Goal: Information Seeking & Learning: Compare options

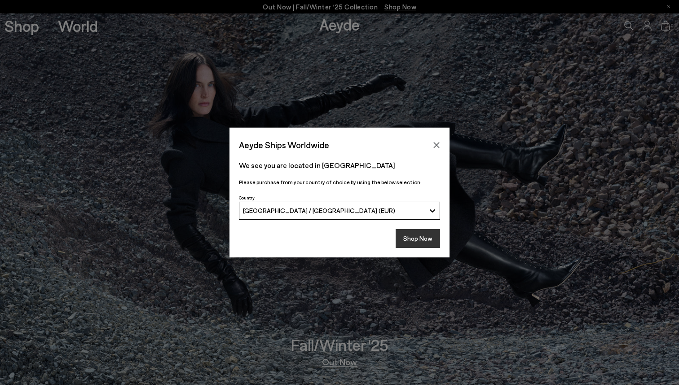
click at [429, 237] on button "Shop Now" at bounding box center [418, 238] width 44 height 19
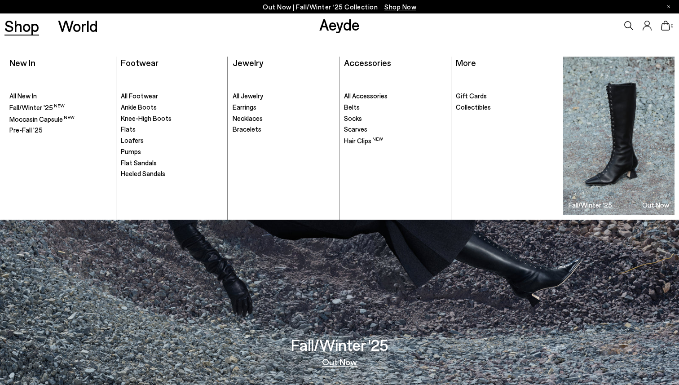
click at [37, 23] on link "Shop" at bounding box center [21, 26] width 35 height 16
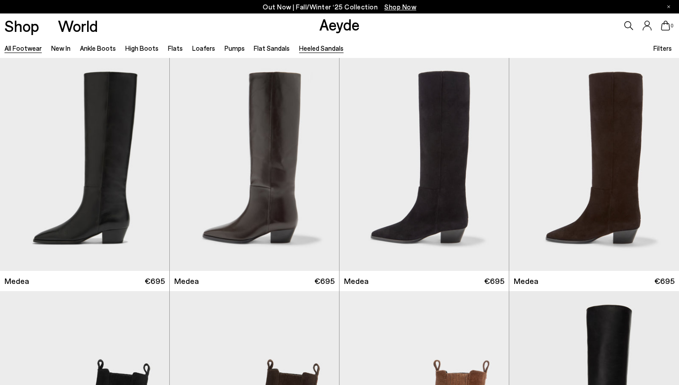
click at [315, 47] on link "Heeled Sandals" at bounding box center [321, 48] width 44 height 8
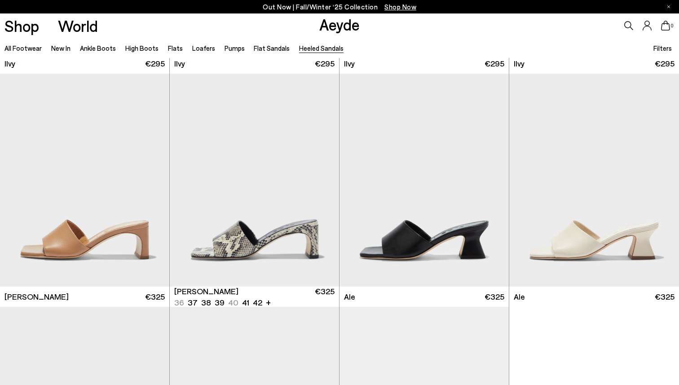
scroll to position [1875, 0]
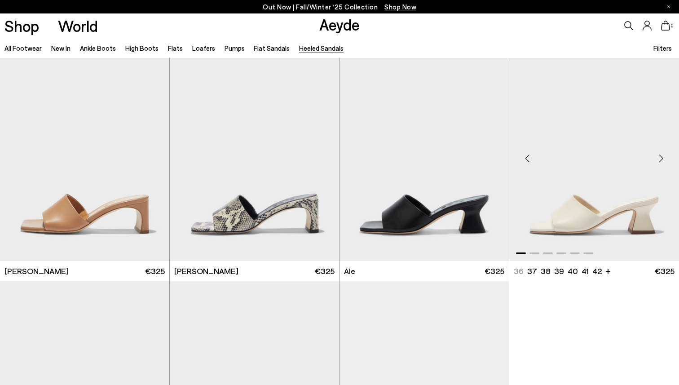
click at [664, 158] on div "Next slide" at bounding box center [661, 158] width 27 height 27
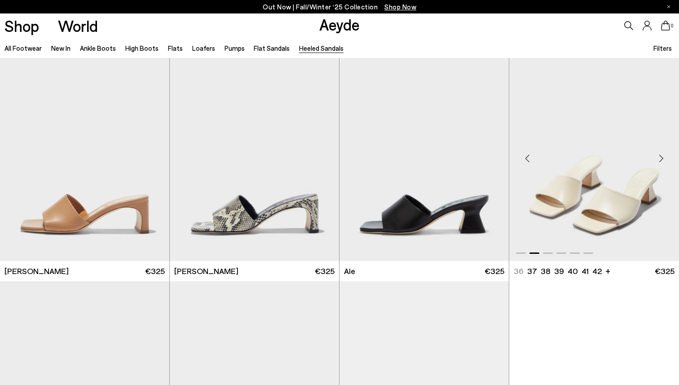
click at [664, 158] on div "Next slide" at bounding box center [661, 158] width 27 height 27
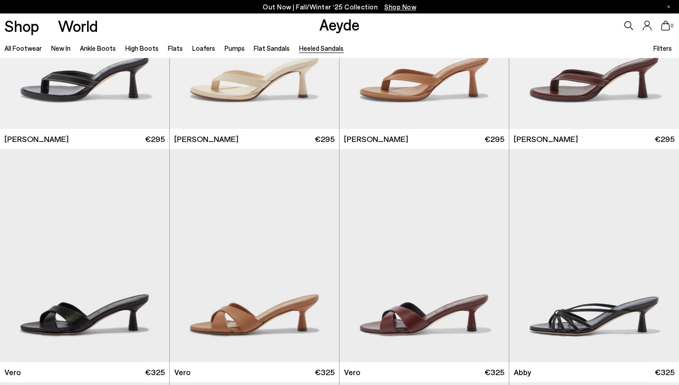
scroll to position [0, 0]
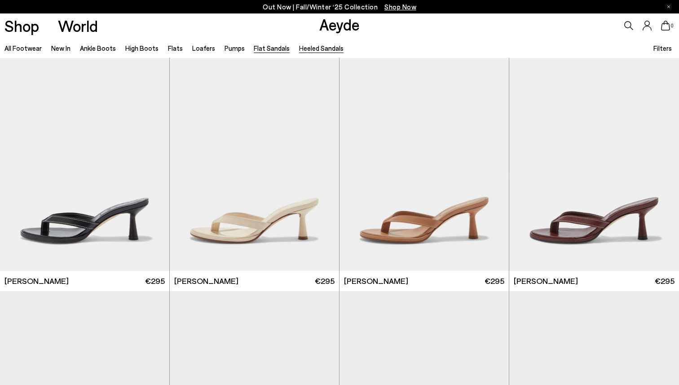
click at [261, 50] on link "Flat Sandals" at bounding box center [272, 48] width 36 height 8
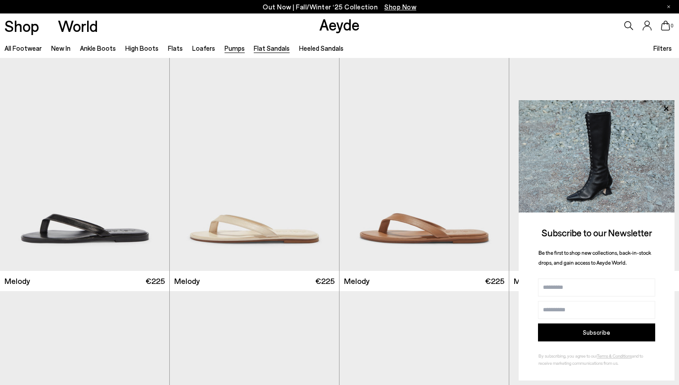
click at [233, 49] on link "Pumps" at bounding box center [235, 48] width 20 height 8
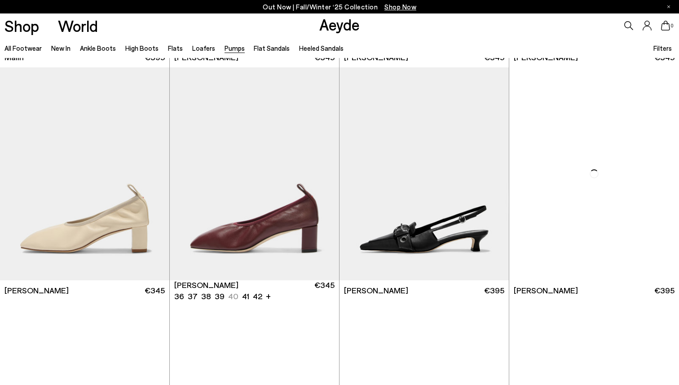
scroll to position [2768, 0]
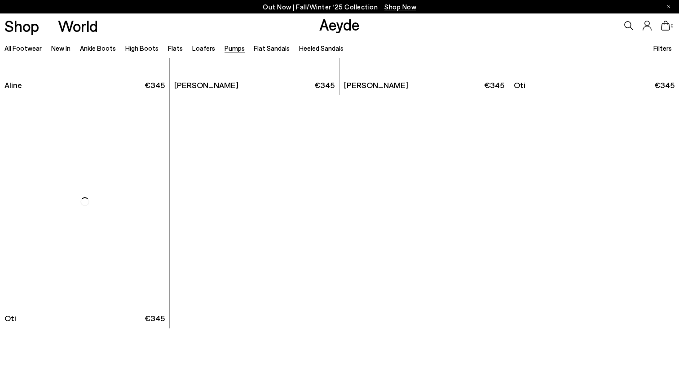
scroll to position [4151, 0]
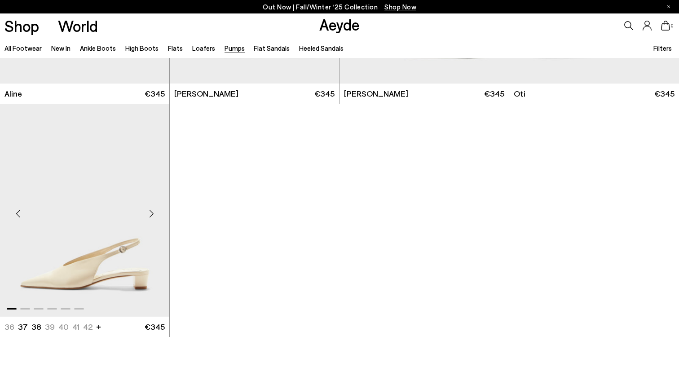
click at [151, 213] on div "Next slide" at bounding box center [151, 213] width 27 height 27
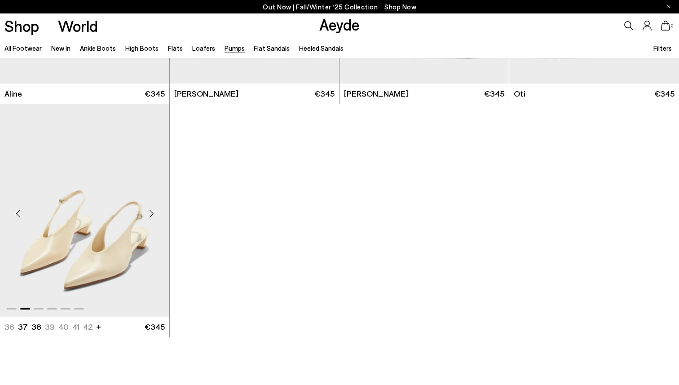
click at [151, 213] on div "Next slide" at bounding box center [151, 213] width 27 height 27
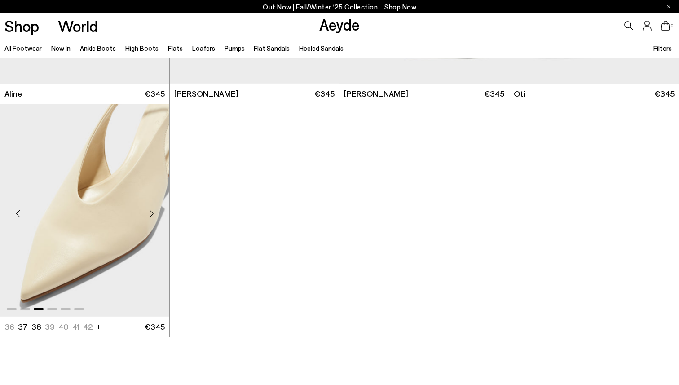
click at [151, 213] on div "Next slide" at bounding box center [151, 213] width 27 height 27
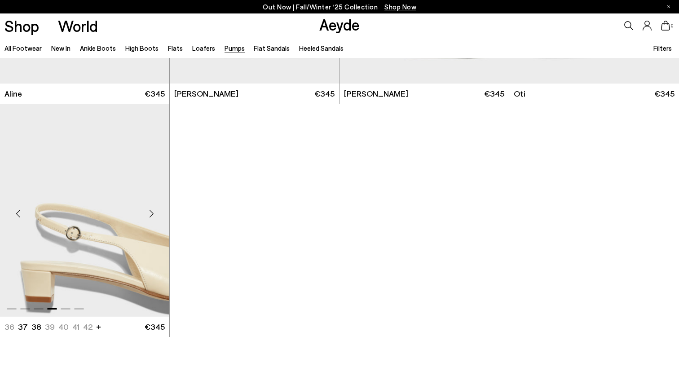
click at [151, 213] on div "Next slide" at bounding box center [151, 213] width 27 height 27
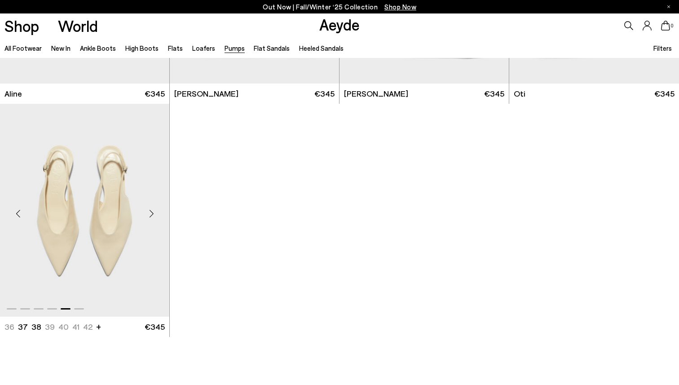
click at [151, 213] on div "Next slide" at bounding box center [151, 213] width 27 height 27
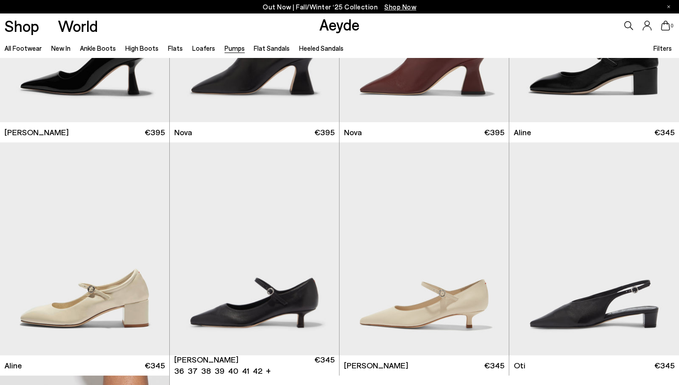
scroll to position [3922, 0]
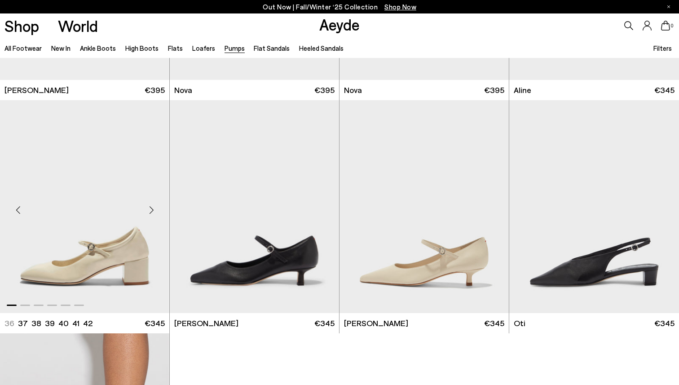
click at [153, 207] on div "Next slide" at bounding box center [151, 210] width 27 height 27
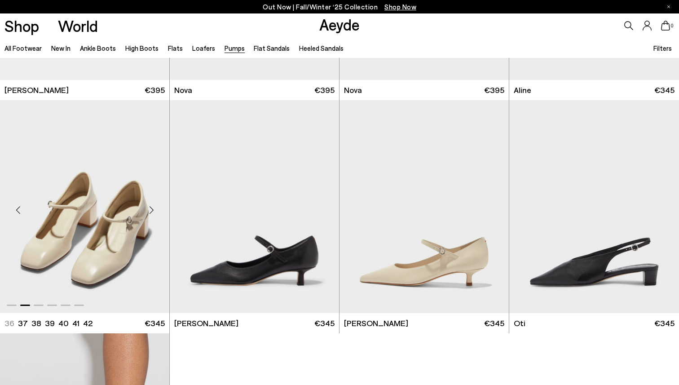
click at [153, 207] on div "Next slide" at bounding box center [151, 210] width 27 height 27
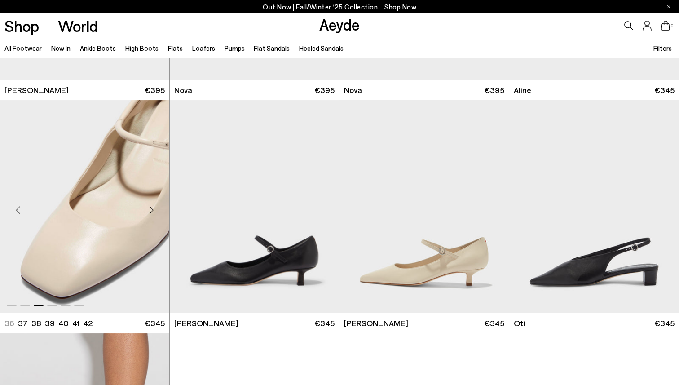
click at [153, 207] on div "Next slide" at bounding box center [151, 210] width 27 height 27
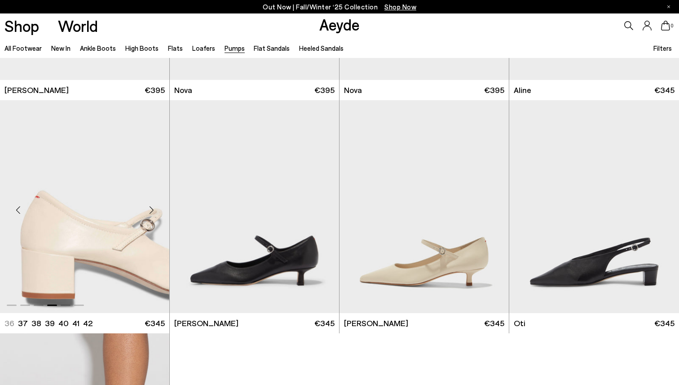
click at [153, 207] on div "Next slide" at bounding box center [151, 210] width 27 height 27
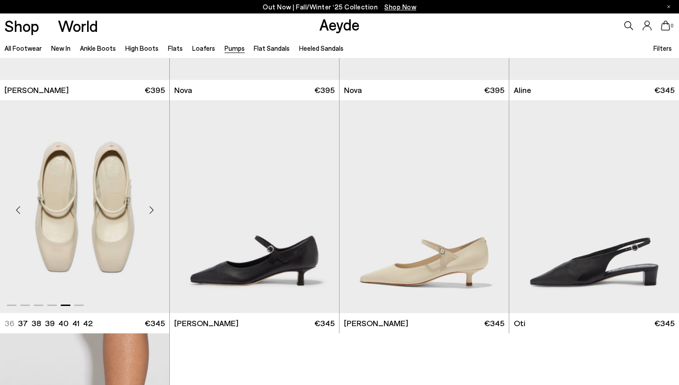
click at [153, 207] on div "Next slide" at bounding box center [151, 210] width 27 height 27
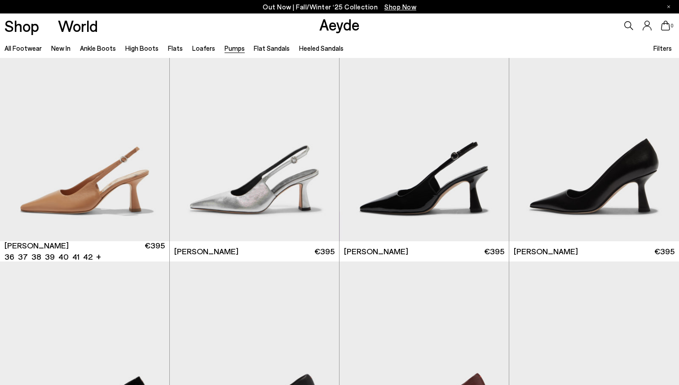
scroll to position [3527, 0]
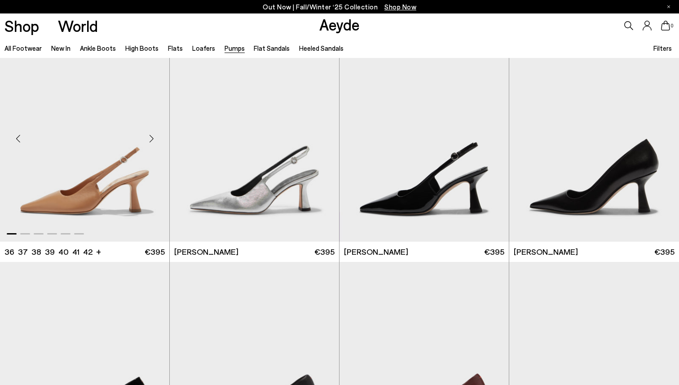
click at [151, 141] on div "Next slide" at bounding box center [151, 138] width 27 height 27
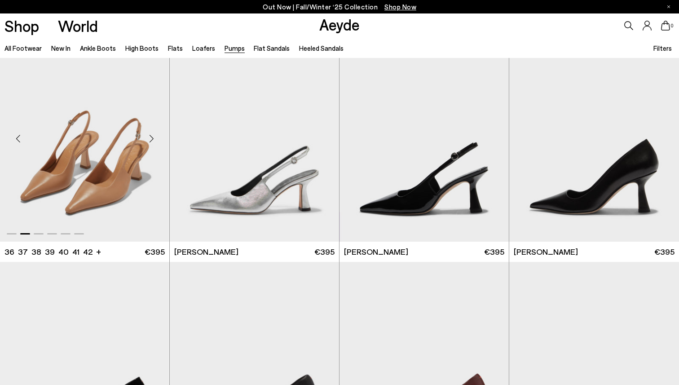
click at [151, 141] on div "Next slide" at bounding box center [151, 138] width 27 height 27
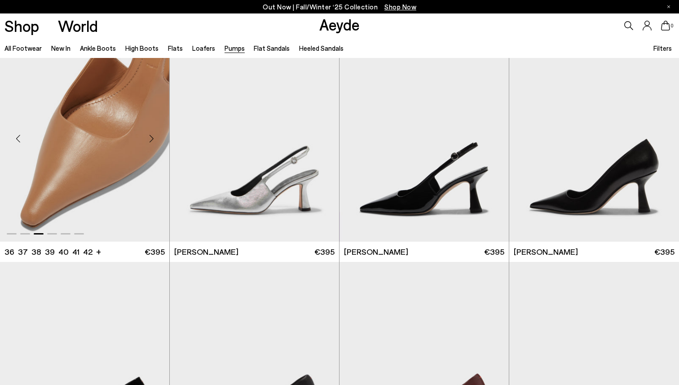
click at [151, 141] on div "Next slide" at bounding box center [151, 138] width 27 height 27
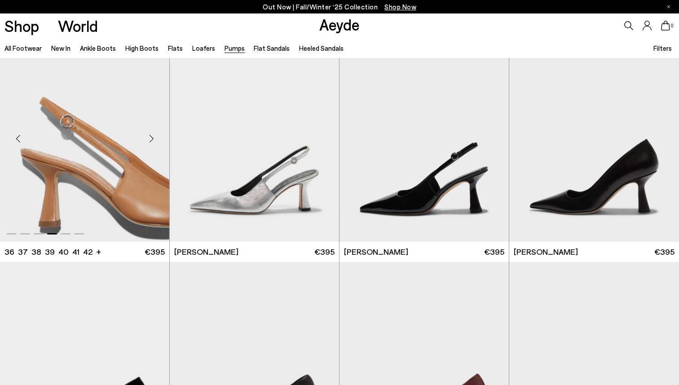
click at [151, 141] on div "Next slide" at bounding box center [151, 138] width 27 height 27
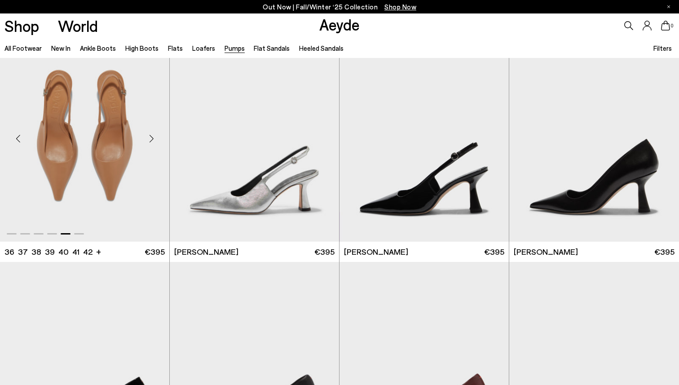
click at [151, 141] on div "Next slide" at bounding box center [151, 138] width 27 height 27
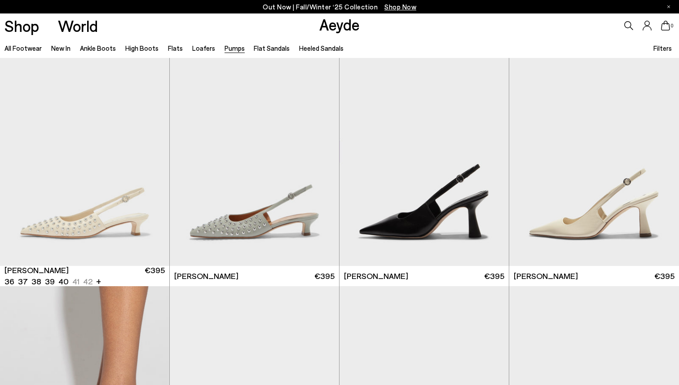
scroll to position [3260, 0]
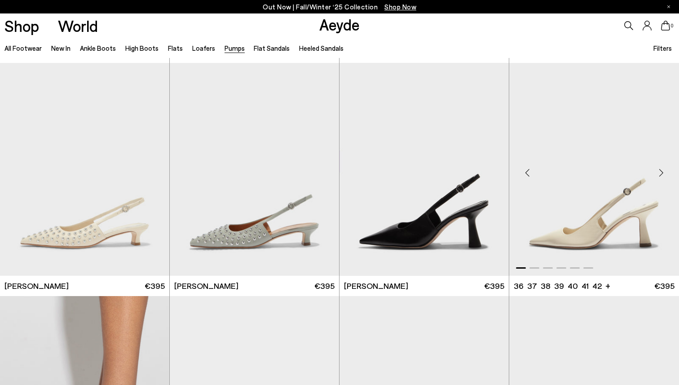
click at [662, 172] on div "Next slide" at bounding box center [661, 172] width 27 height 27
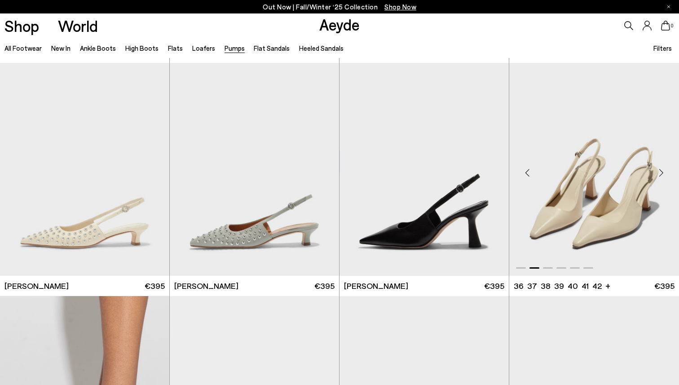
click at [662, 172] on div "Next slide" at bounding box center [661, 172] width 27 height 27
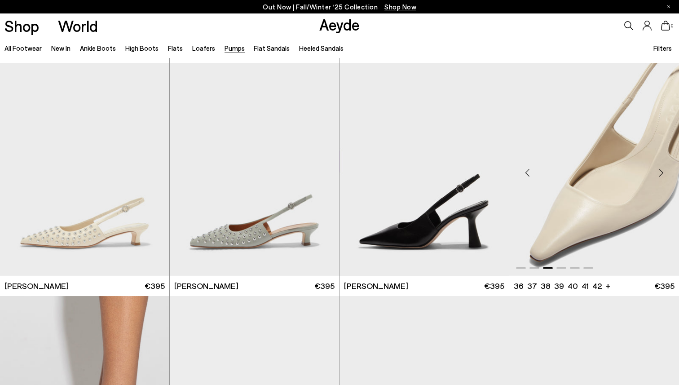
click at [662, 172] on div "Next slide" at bounding box center [661, 172] width 27 height 27
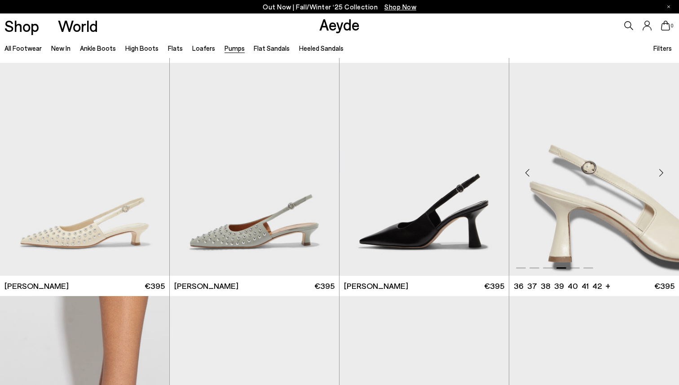
click at [662, 172] on div "Next slide" at bounding box center [661, 172] width 27 height 27
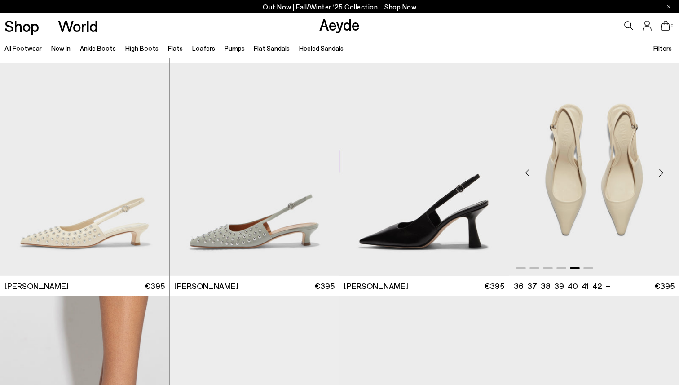
click at [662, 172] on div "Next slide" at bounding box center [661, 172] width 27 height 27
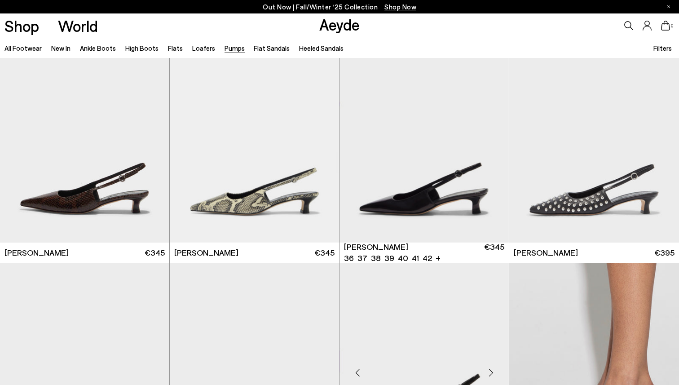
scroll to position [3059, 0]
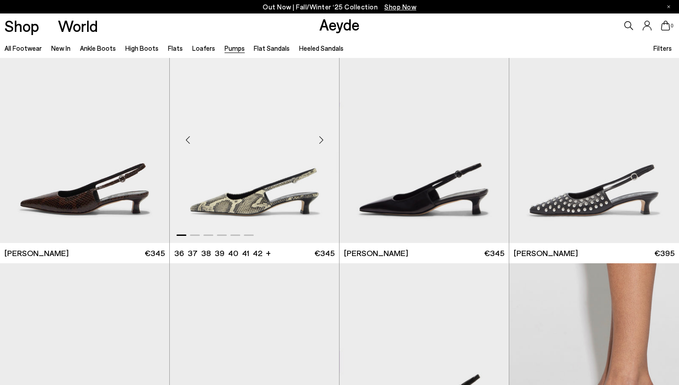
click at [323, 142] on div "Next slide" at bounding box center [321, 140] width 27 height 27
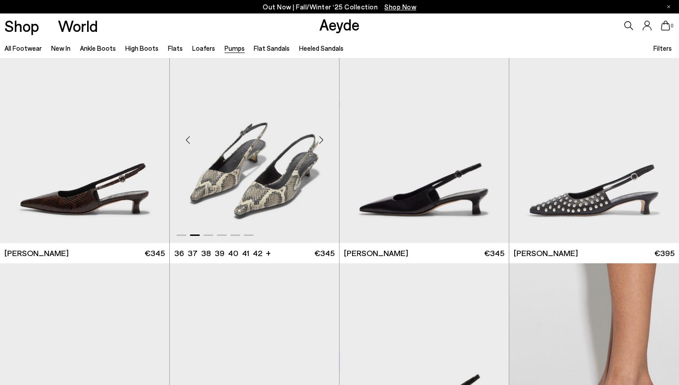
click at [323, 142] on div "Next slide" at bounding box center [321, 140] width 27 height 27
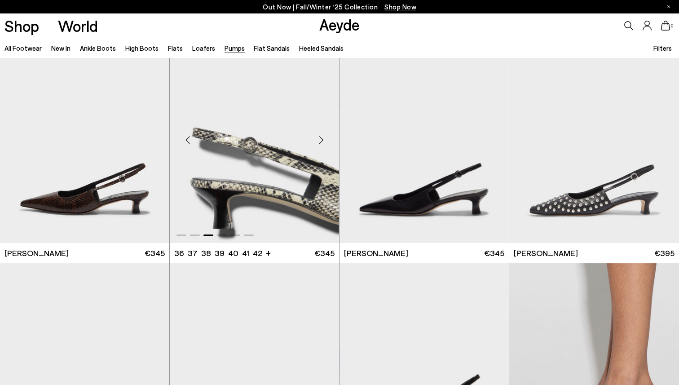
click at [323, 142] on div "Next slide" at bounding box center [321, 140] width 27 height 27
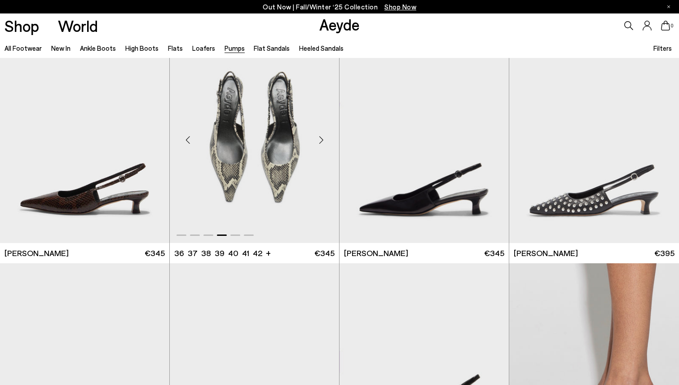
click at [323, 142] on div "Next slide" at bounding box center [321, 140] width 27 height 27
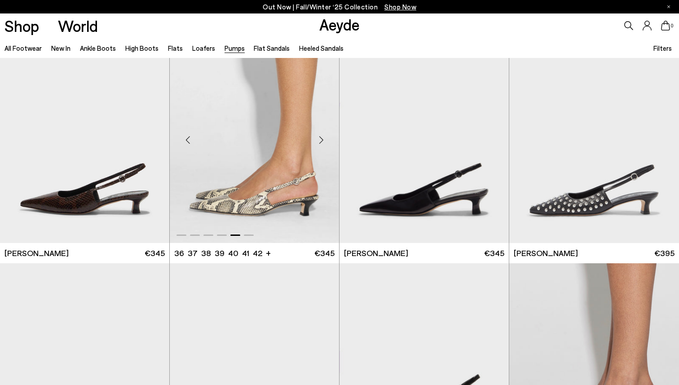
click at [323, 142] on div "Next slide" at bounding box center [321, 140] width 27 height 27
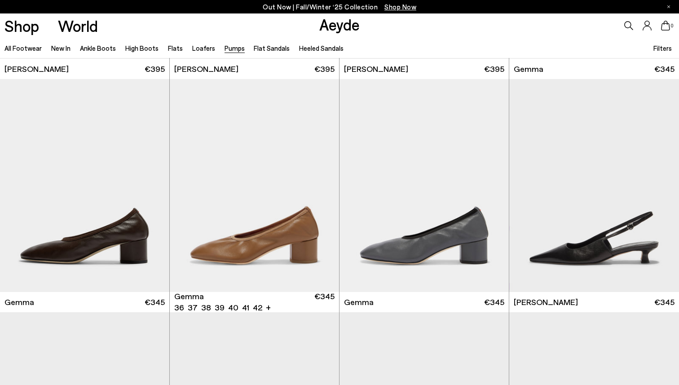
scroll to position [2543, 0]
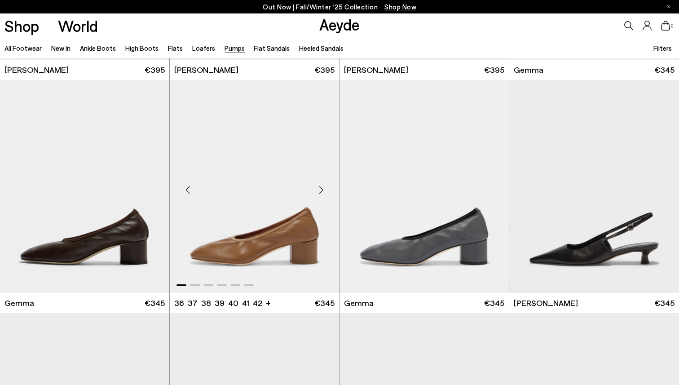
click at [321, 188] on div "Next slide" at bounding box center [321, 190] width 27 height 27
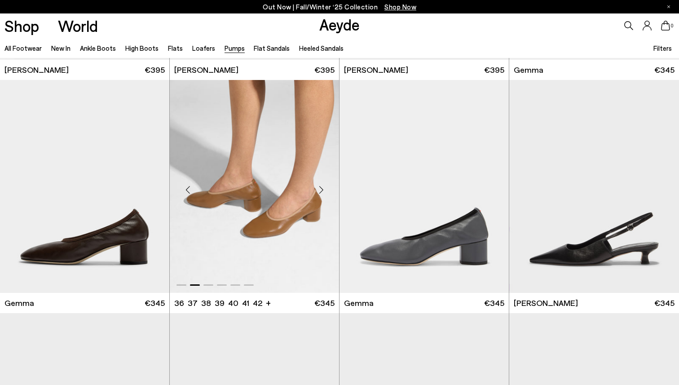
click at [321, 188] on div "Next slide" at bounding box center [321, 190] width 27 height 27
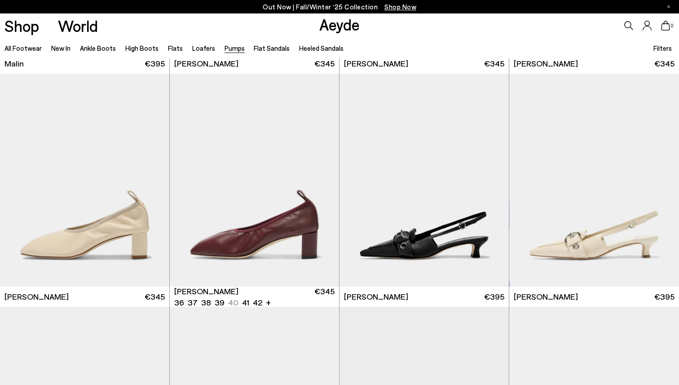
scroll to position [1849, 0]
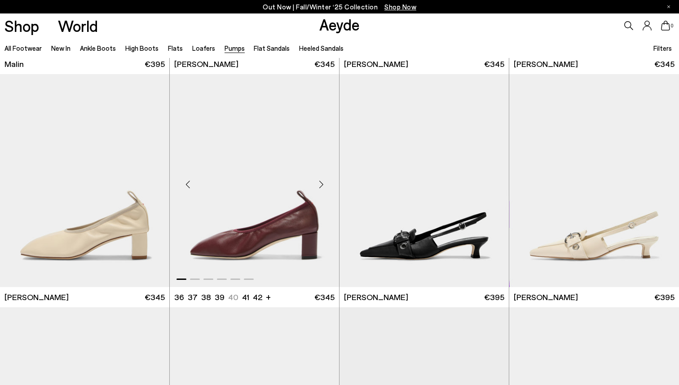
click at [321, 184] on div "Next slide" at bounding box center [321, 184] width 27 height 27
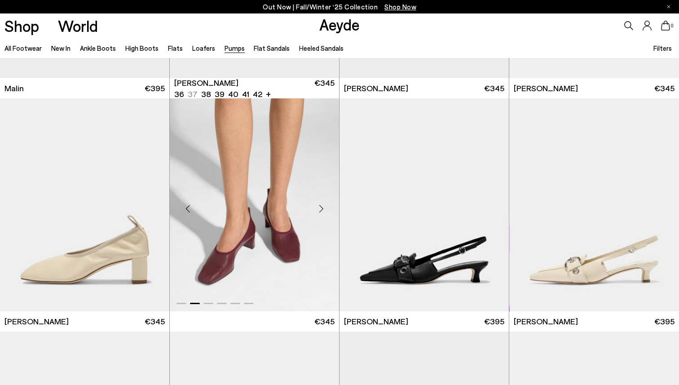
scroll to position [1825, 0]
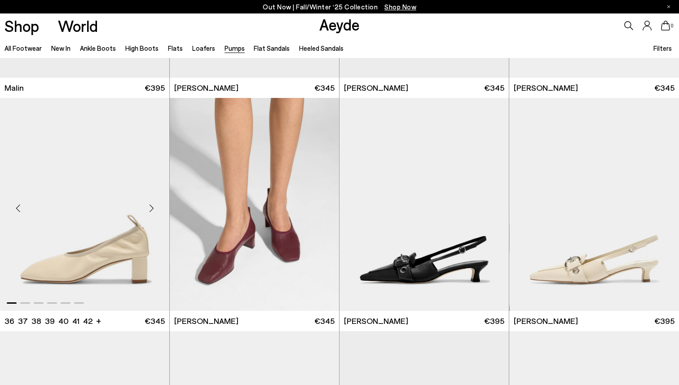
click at [152, 207] on div "Next slide" at bounding box center [151, 208] width 27 height 27
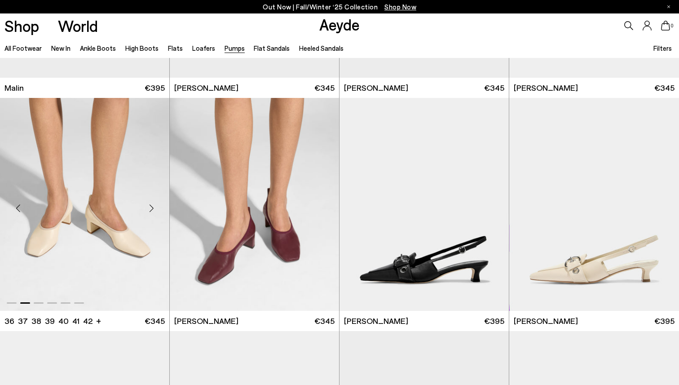
click at [152, 207] on div "Next slide" at bounding box center [151, 208] width 27 height 27
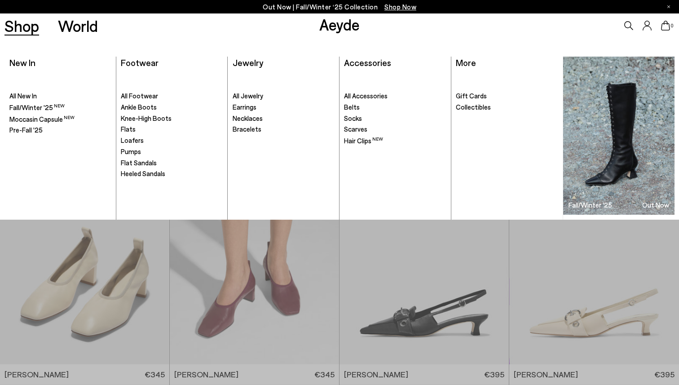
scroll to position [1369, 0]
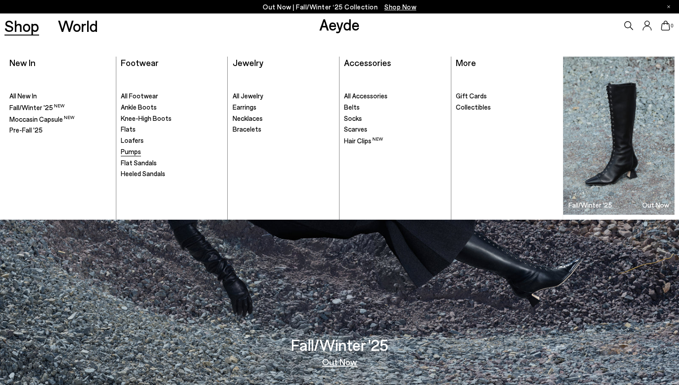
click at [129, 151] on span "Pumps" at bounding box center [131, 151] width 20 height 8
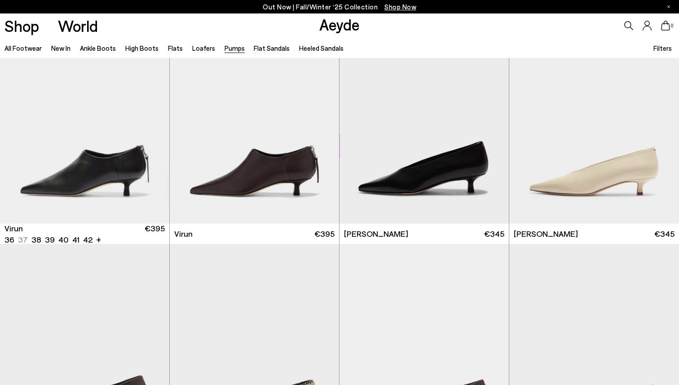
scroll to position [982, 0]
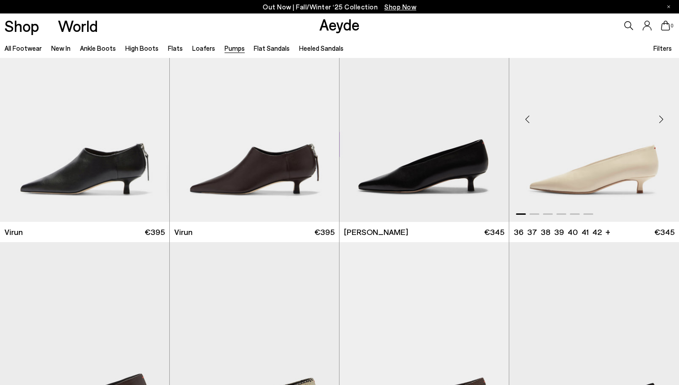
click at [590, 213] on div at bounding box center [594, 212] width 170 height 11
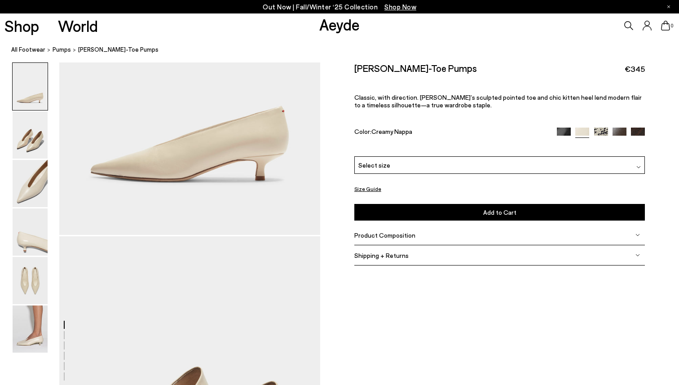
scroll to position [180, 0]
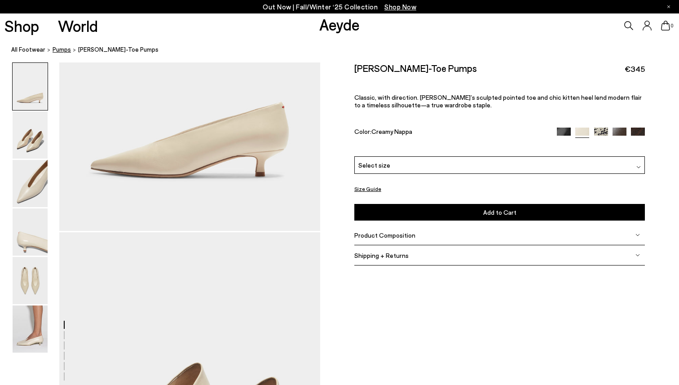
click at [62, 50] on span "pumps" at bounding box center [62, 49] width 18 height 7
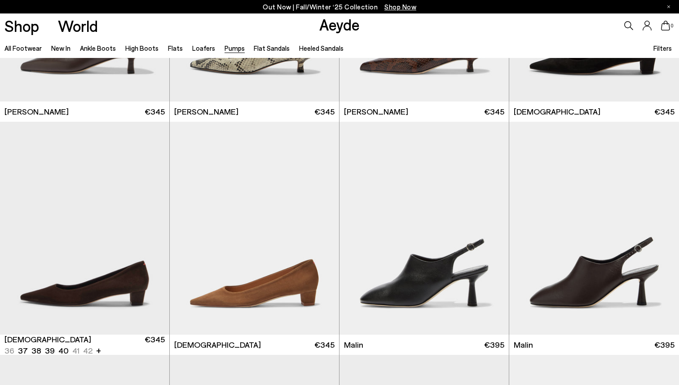
scroll to position [1337, 0]
